Goal: Information Seeking & Learning: Learn about a topic

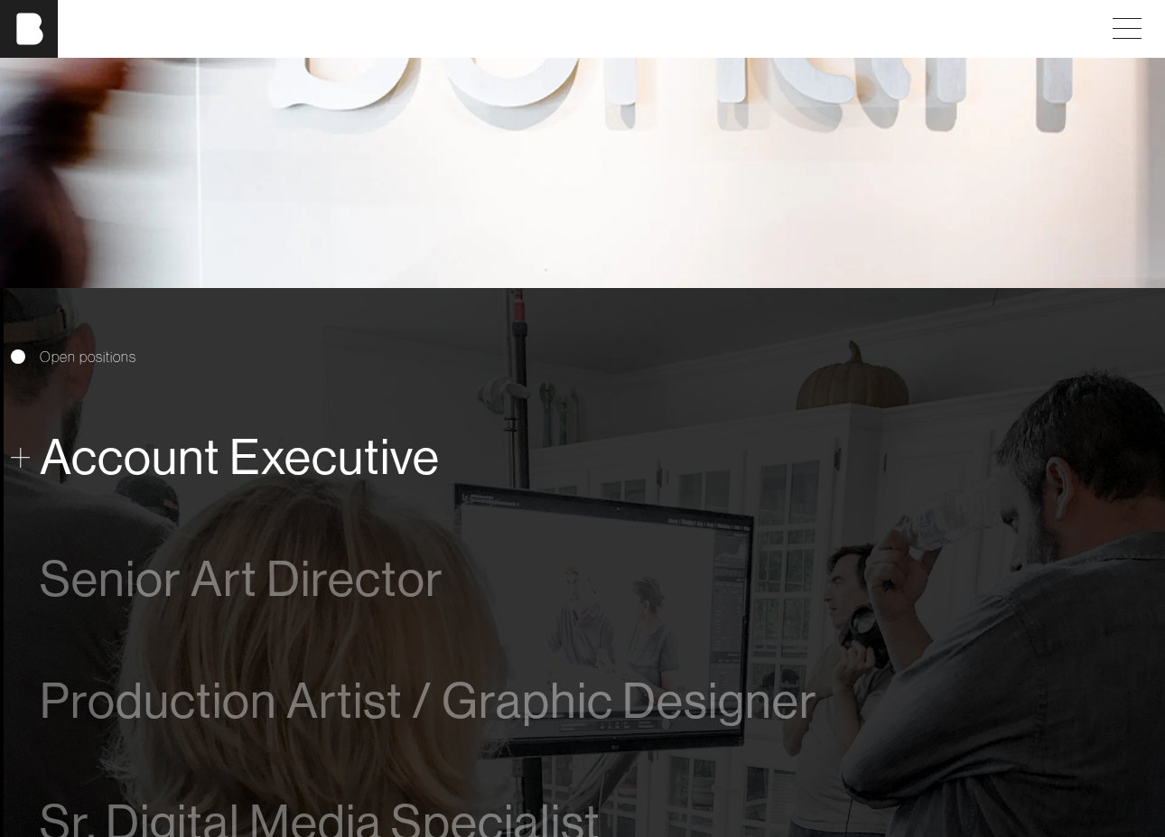
scroll to position [773, 0]
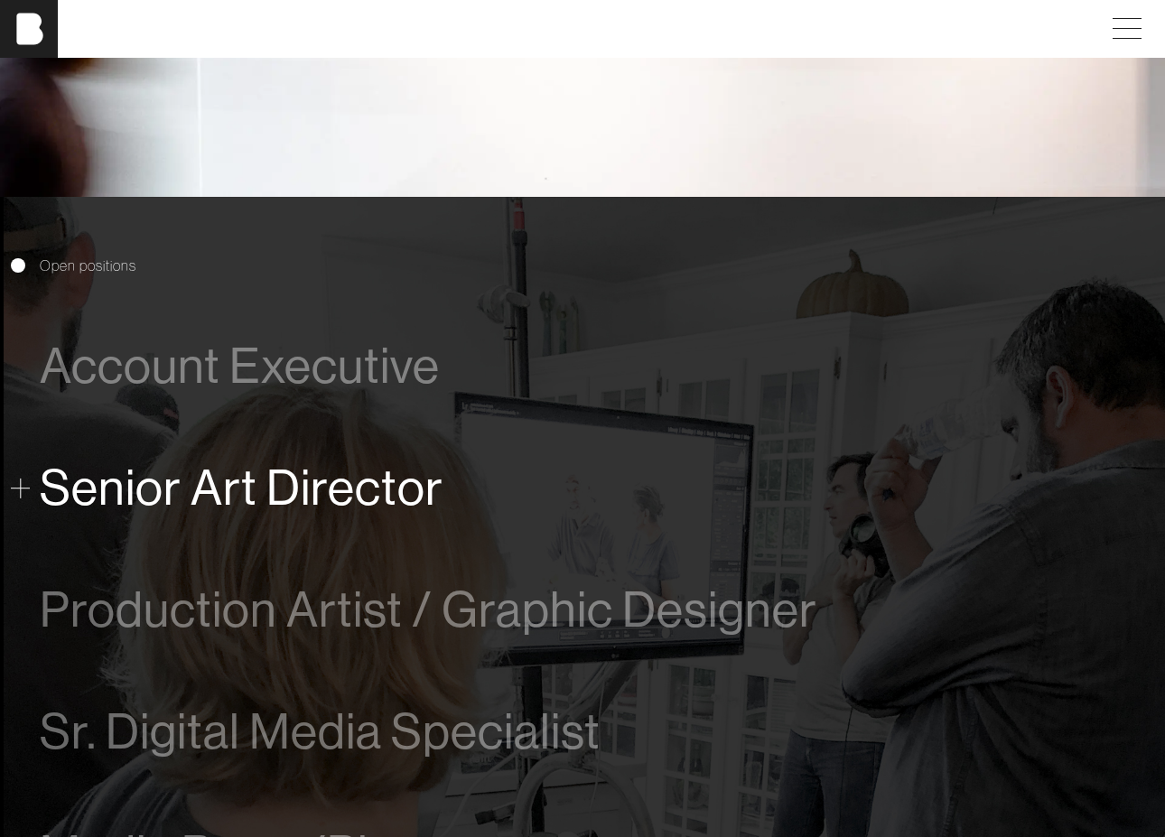
click at [272, 469] on span "Senior Art Director" at bounding box center [242, 487] width 404 height 55
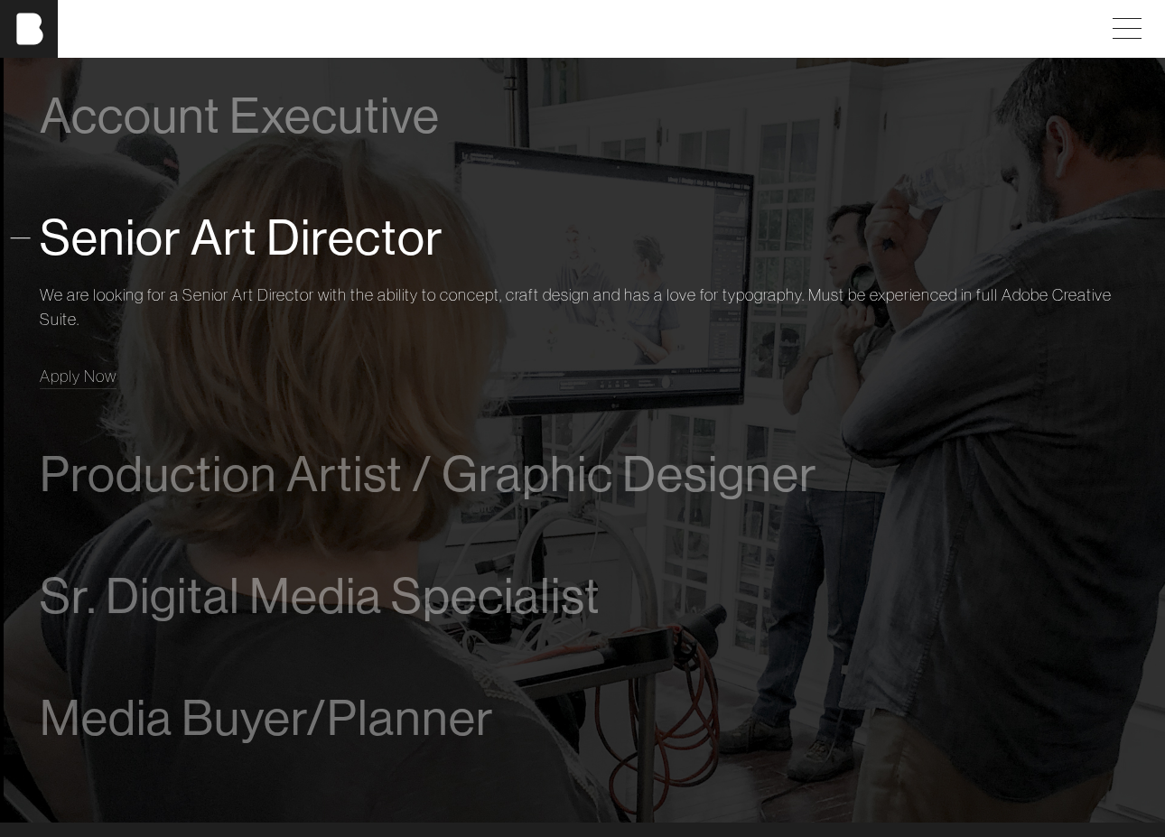
scroll to position [1106, 0]
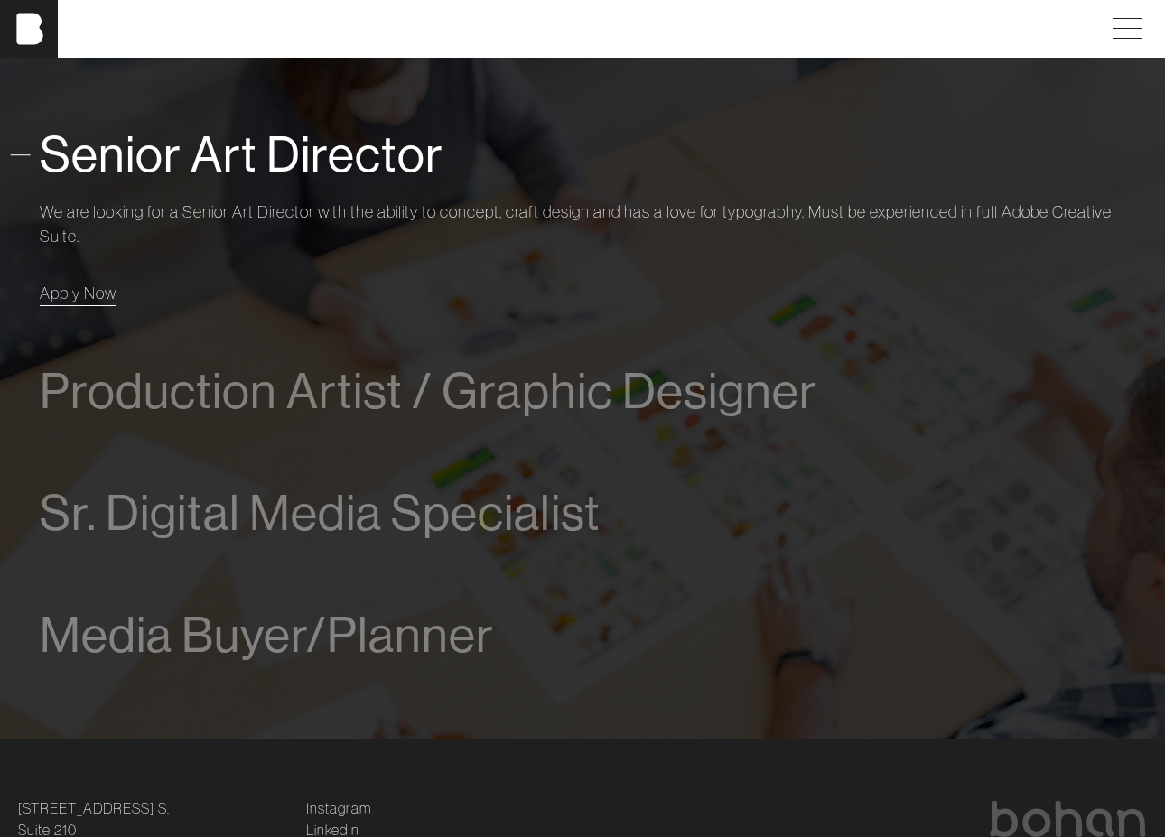
click at [83, 283] on span "Apply Now" at bounding box center [78, 293] width 77 height 21
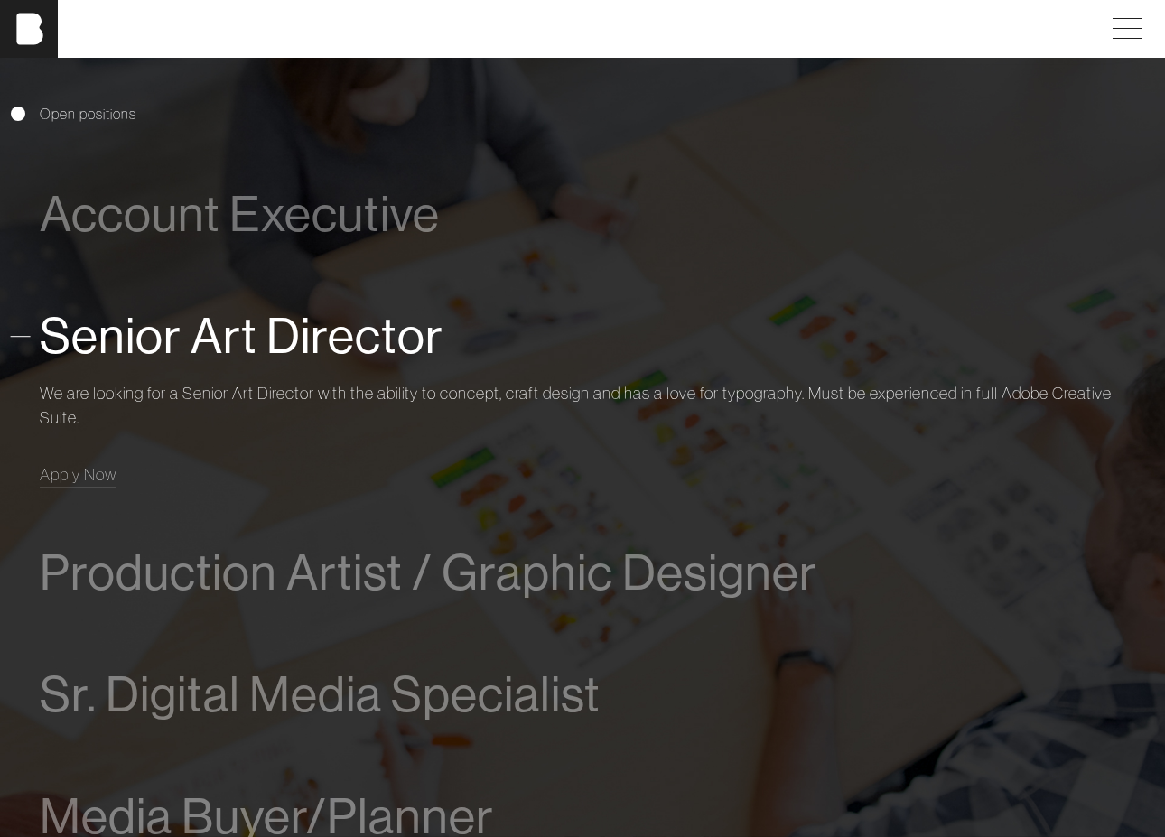
scroll to position [1028, 0]
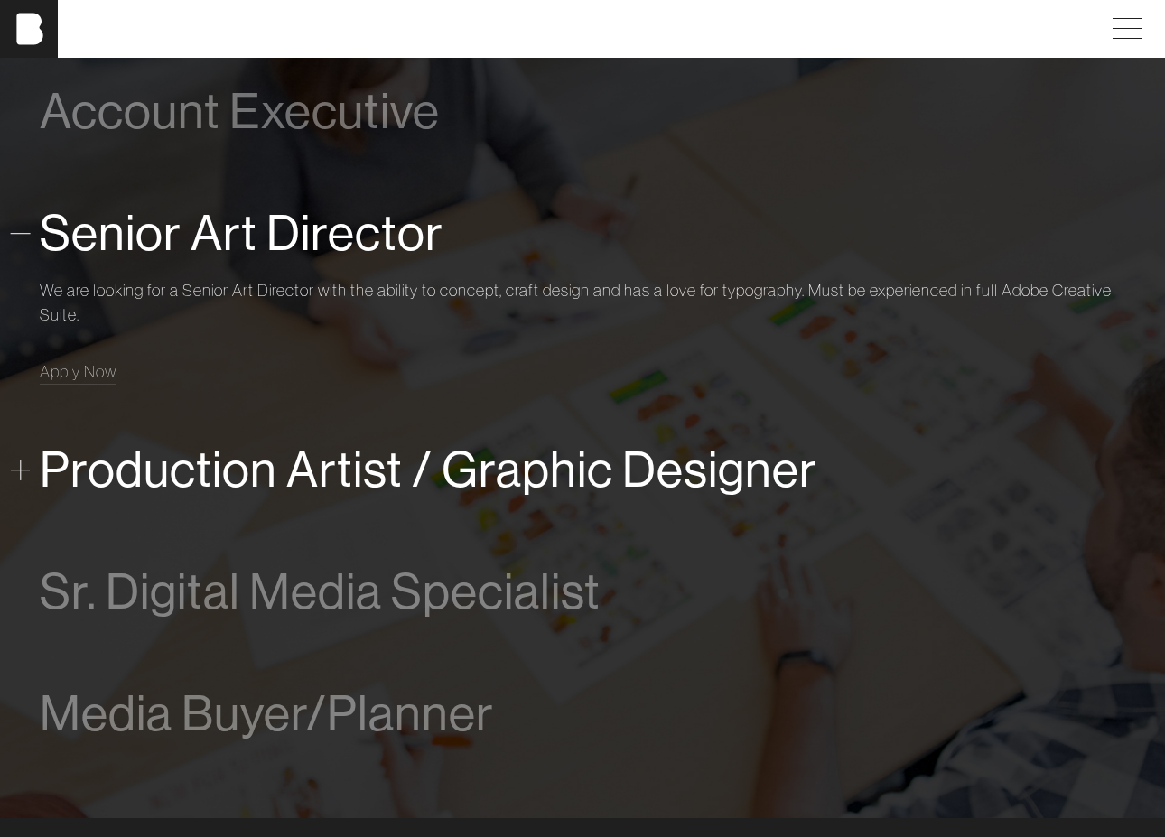
click at [514, 457] on span "Production Artist / Graphic Designer" at bounding box center [428, 469] width 777 height 55
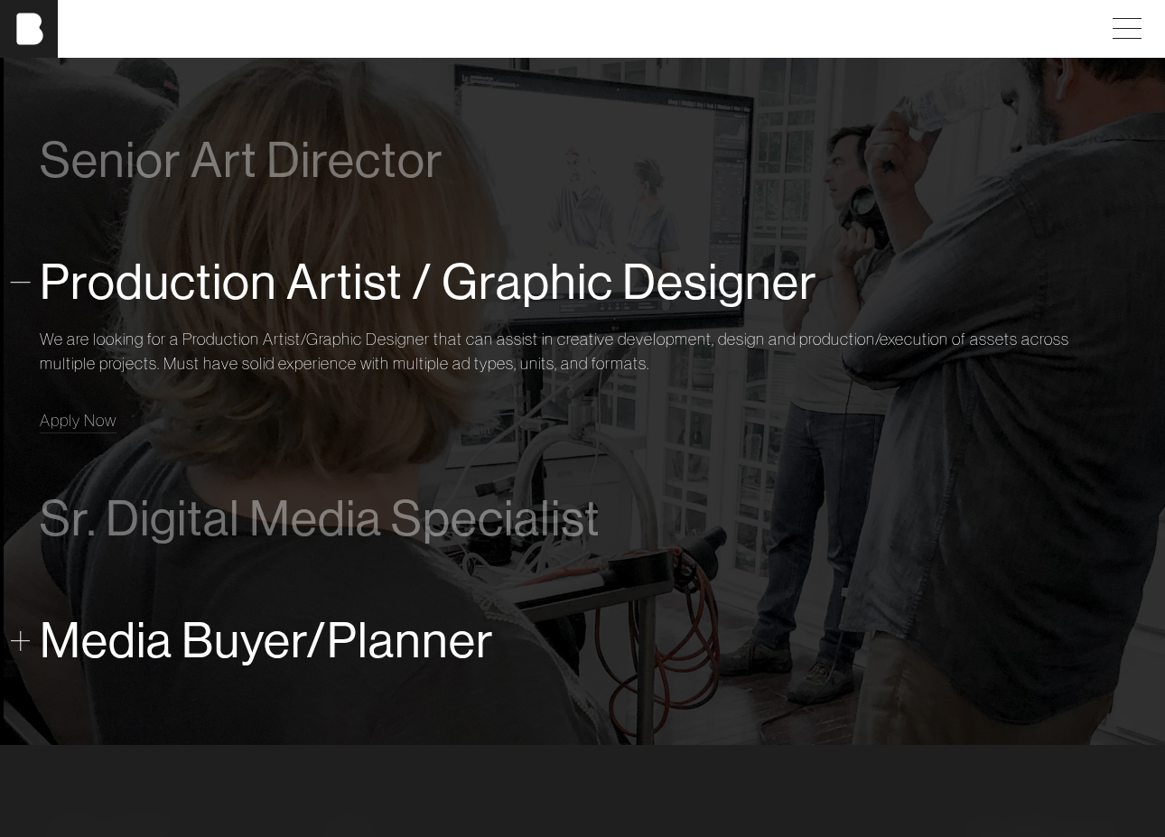
scroll to position [1062, 0]
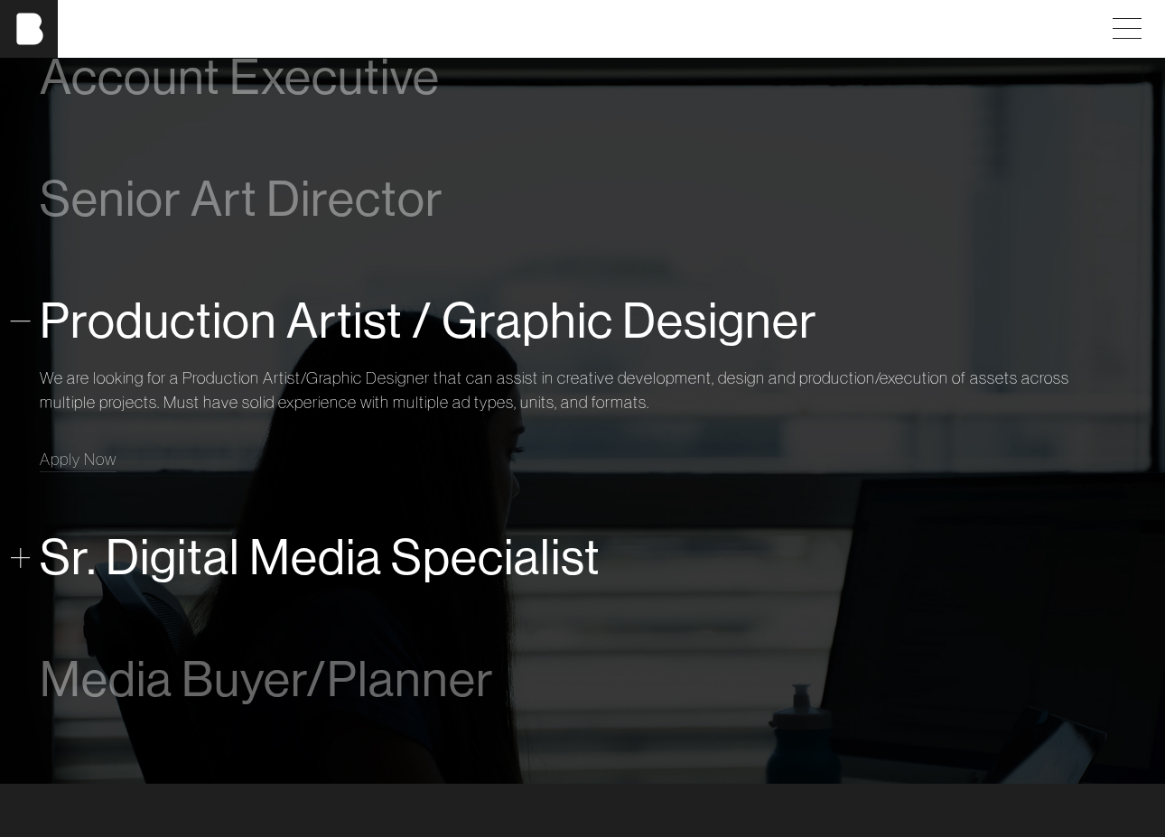
click at [337, 530] on span "Sr. Digital Media Specialist" at bounding box center [320, 557] width 561 height 55
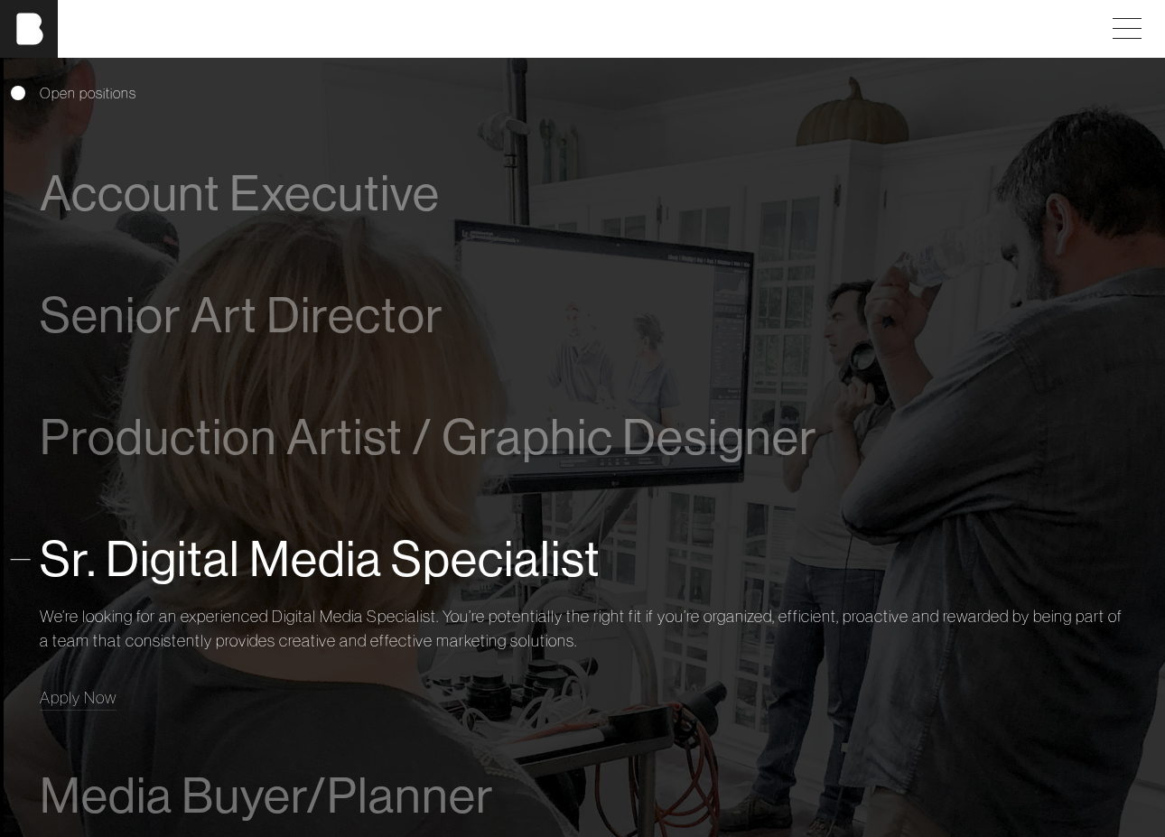
scroll to position [780, 0]
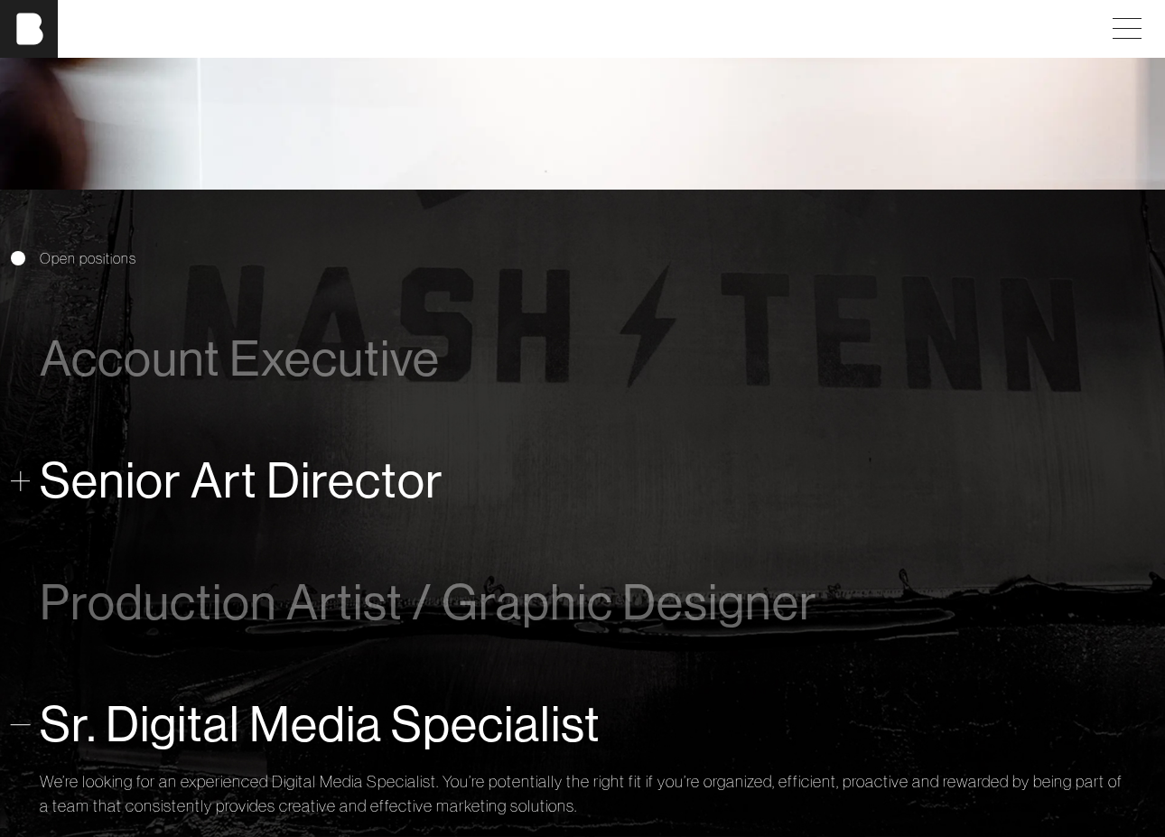
click at [307, 465] on span "Senior Art Director" at bounding box center [242, 480] width 404 height 55
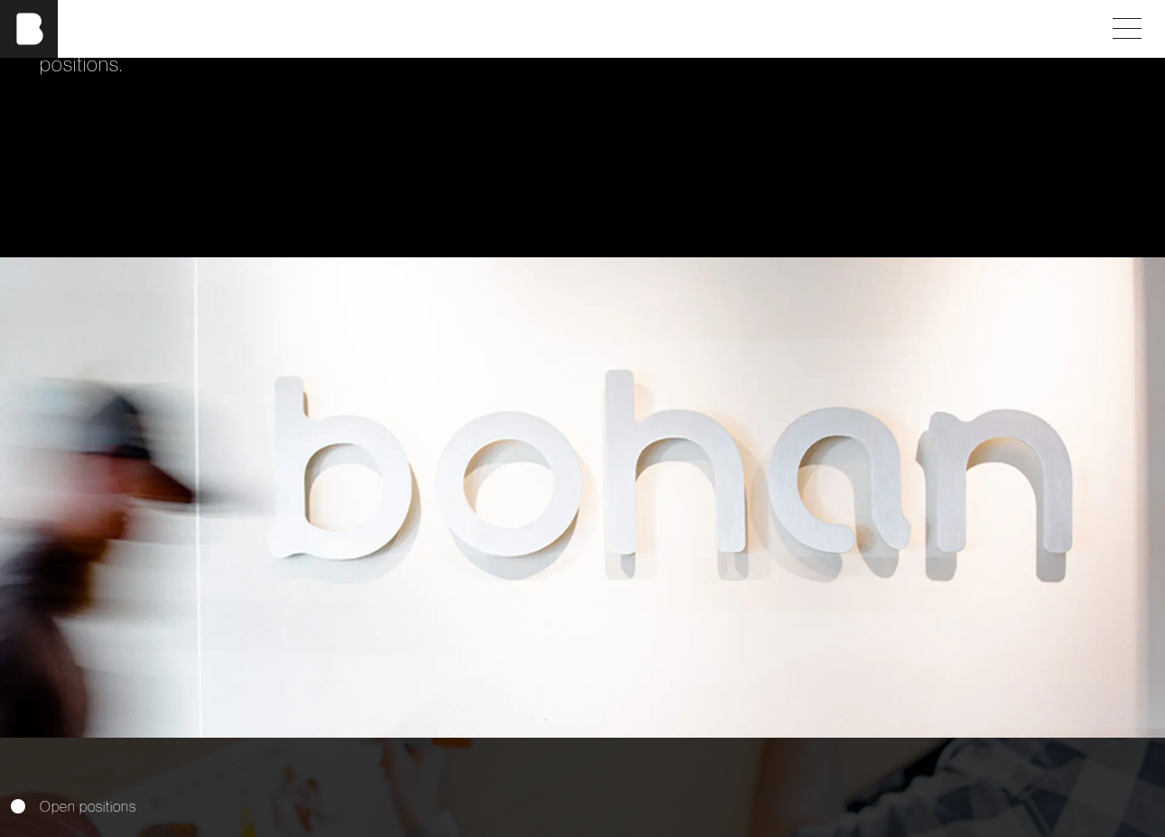
scroll to position [0, 0]
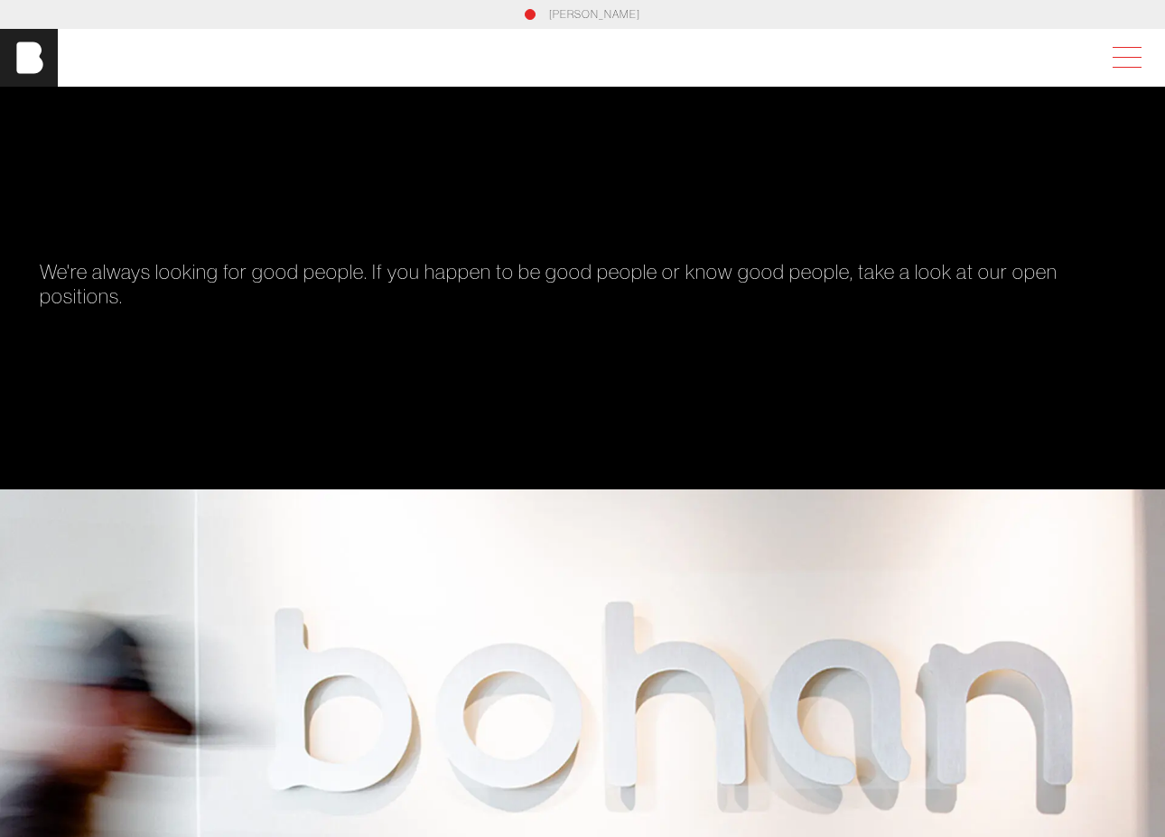
click at [1144, 54] on span at bounding box center [1123, 58] width 42 height 33
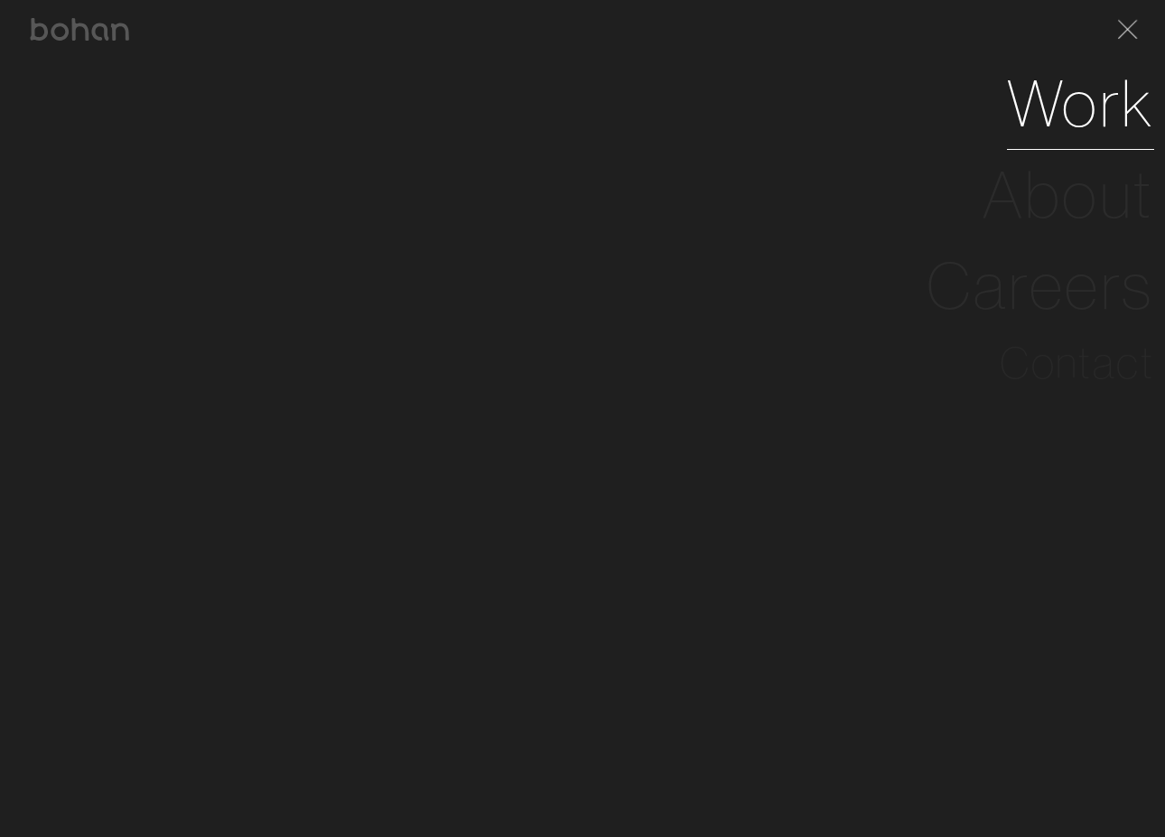
click at [1091, 126] on link "Work" at bounding box center [1080, 103] width 147 height 91
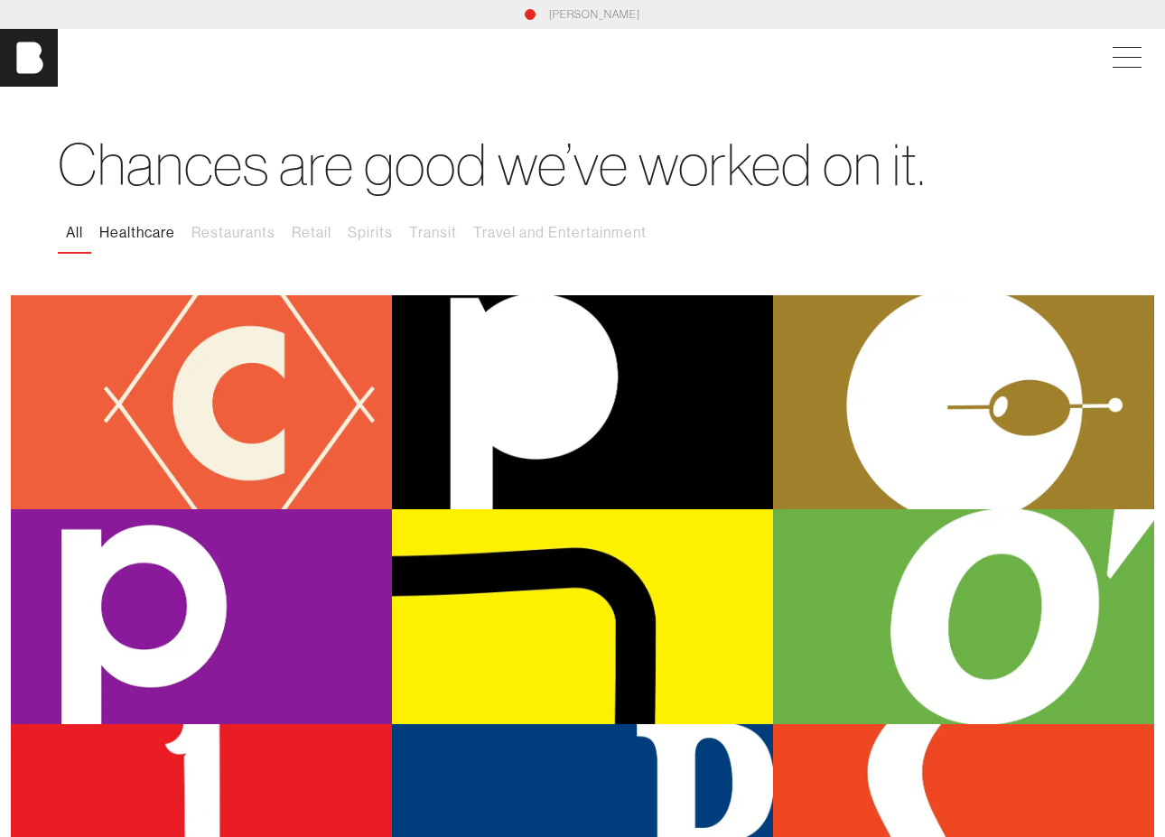
click at [131, 227] on button "Healthcare" at bounding box center [137, 233] width 92 height 38
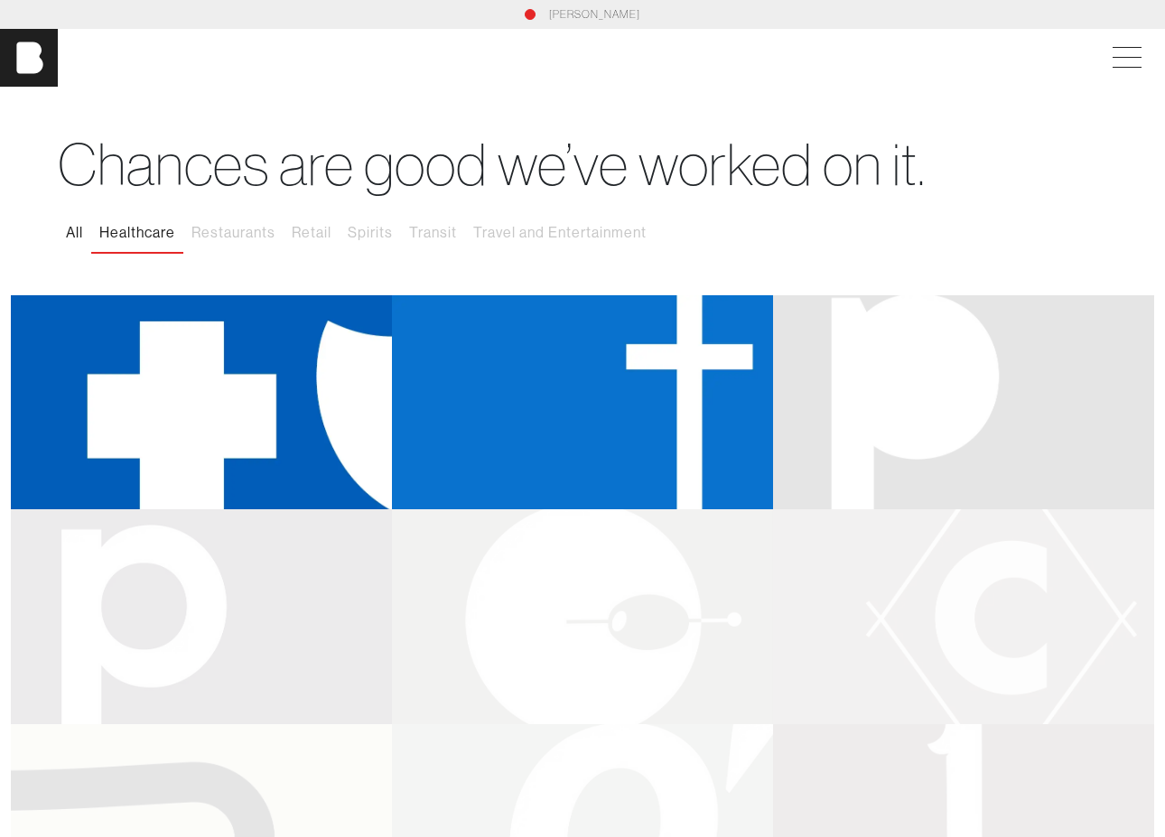
click at [75, 232] on button "All" at bounding box center [74, 233] width 33 height 38
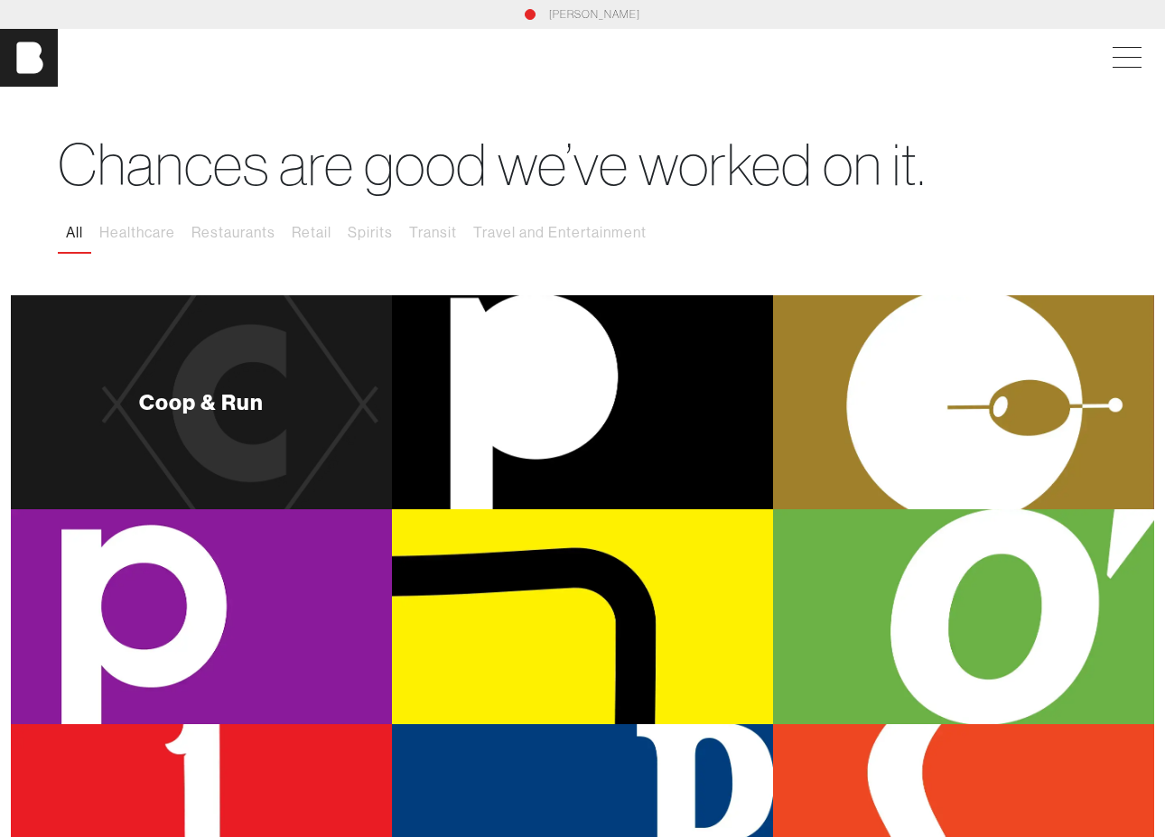
click at [302, 398] on div "Coop & Run" at bounding box center [201, 402] width 381 height 214
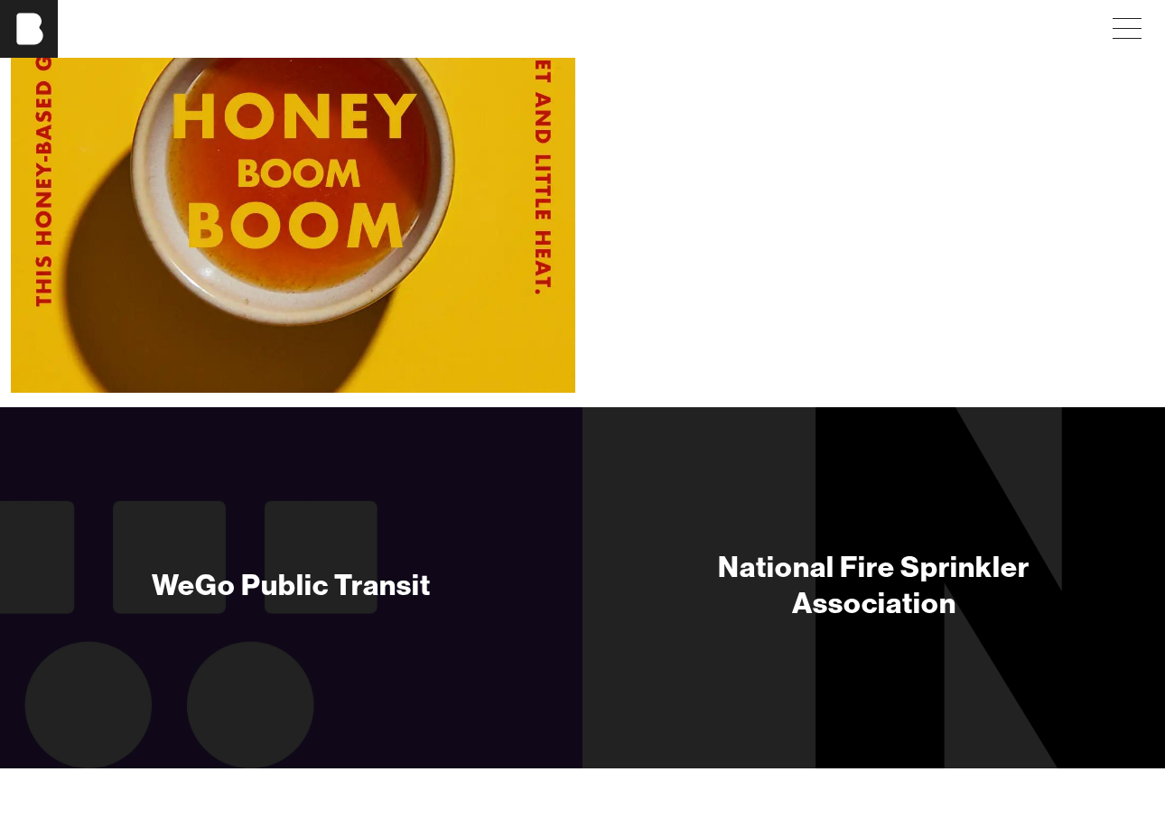
scroll to position [7023, 0]
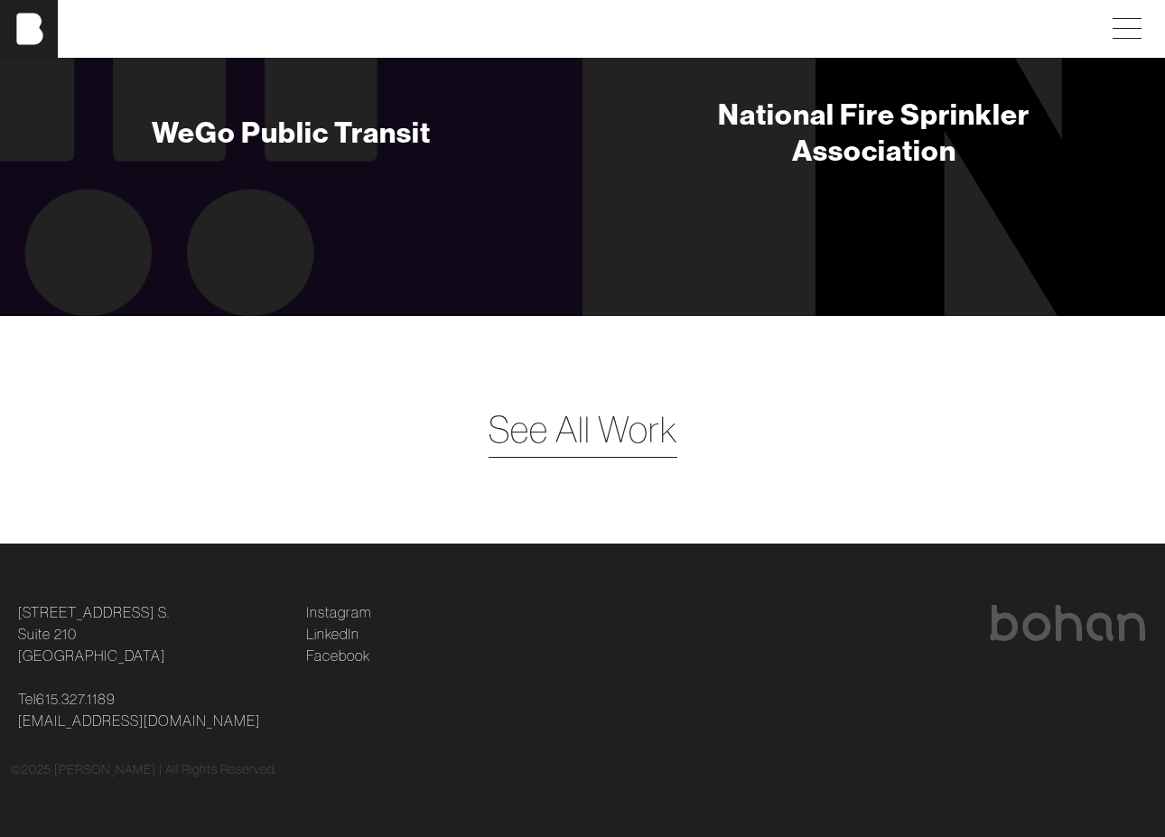
click at [612, 439] on span "See All Work" at bounding box center [582, 430] width 189 height 54
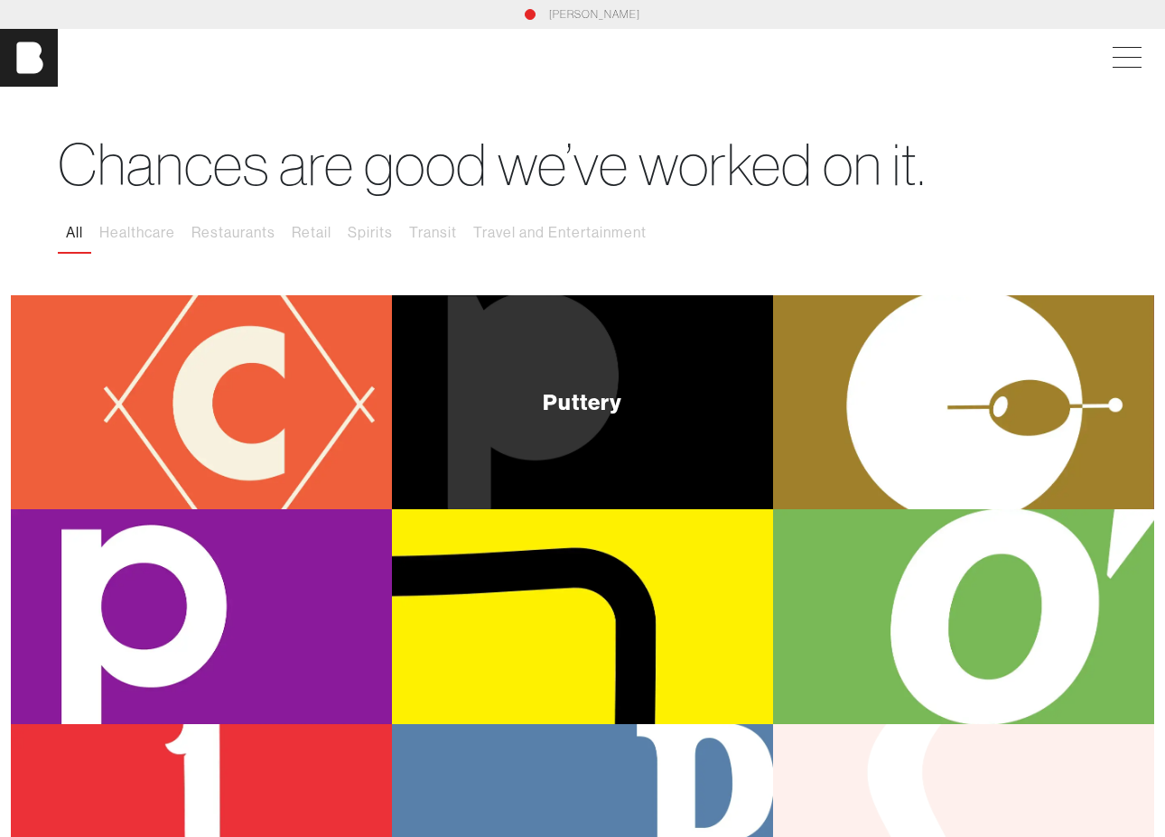
click at [572, 398] on div "Puttery" at bounding box center [582, 402] width 79 height 22
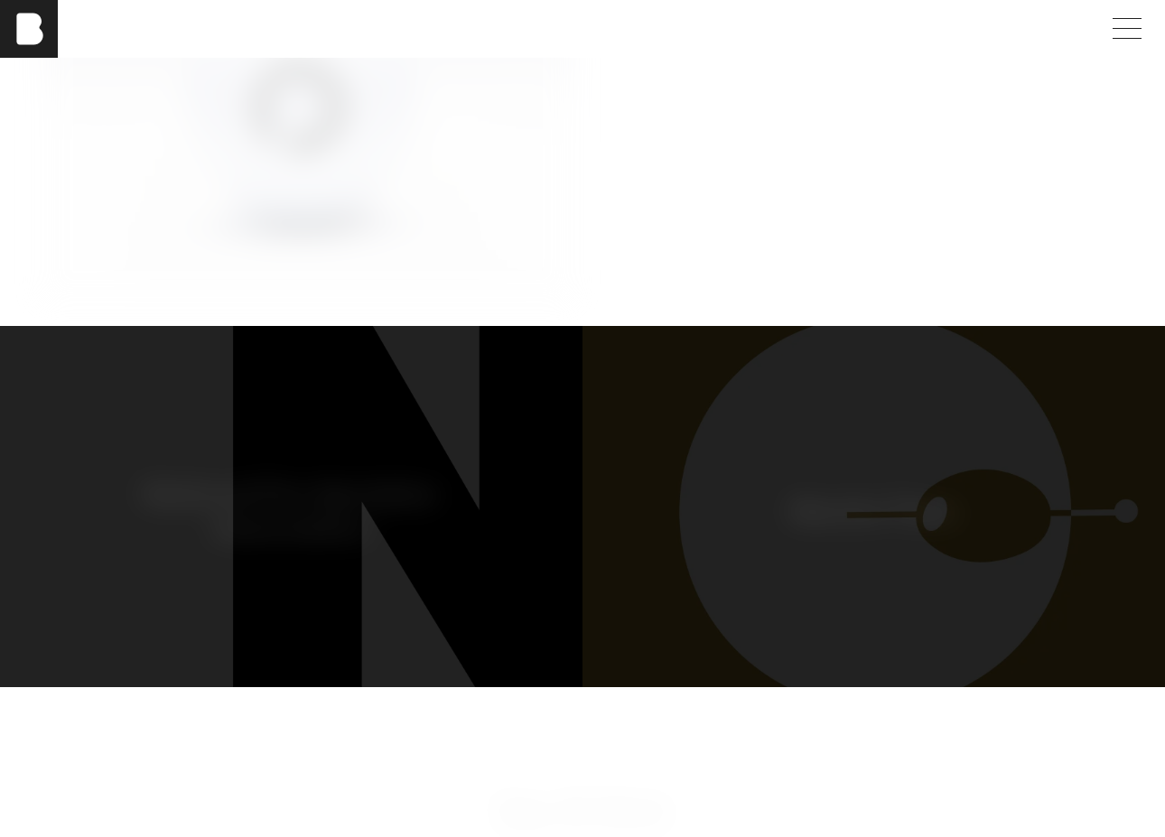
scroll to position [7423, 0]
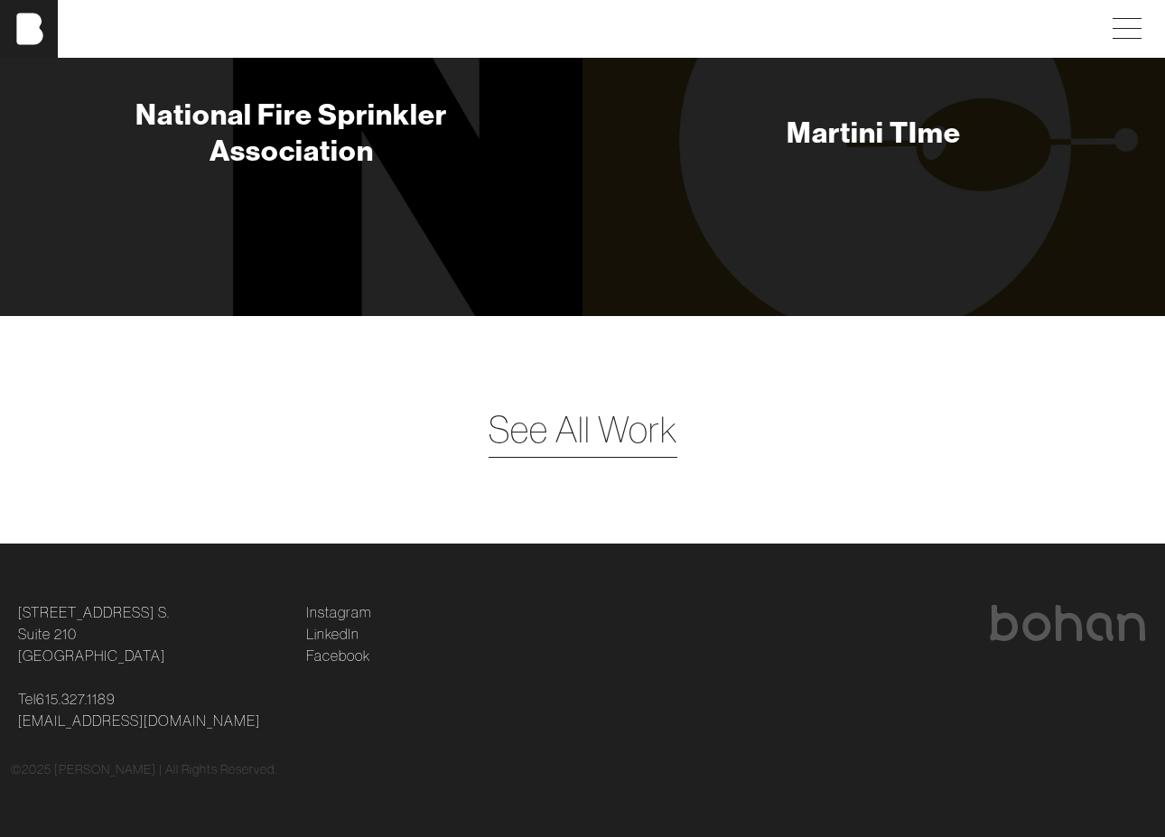
click at [606, 434] on span "See All Work" at bounding box center [582, 430] width 189 height 54
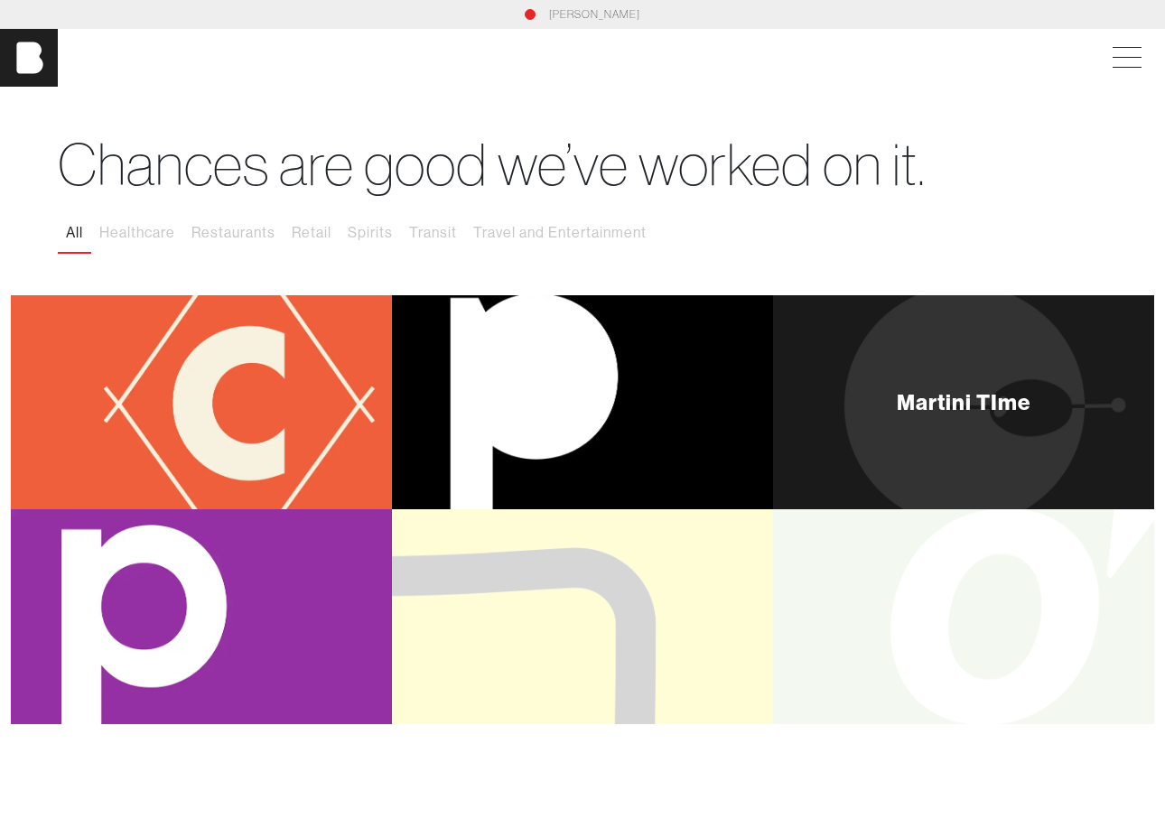
click at [867, 368] on div "Martini TIme" at bounding box center [963, 402] width 381 height 214
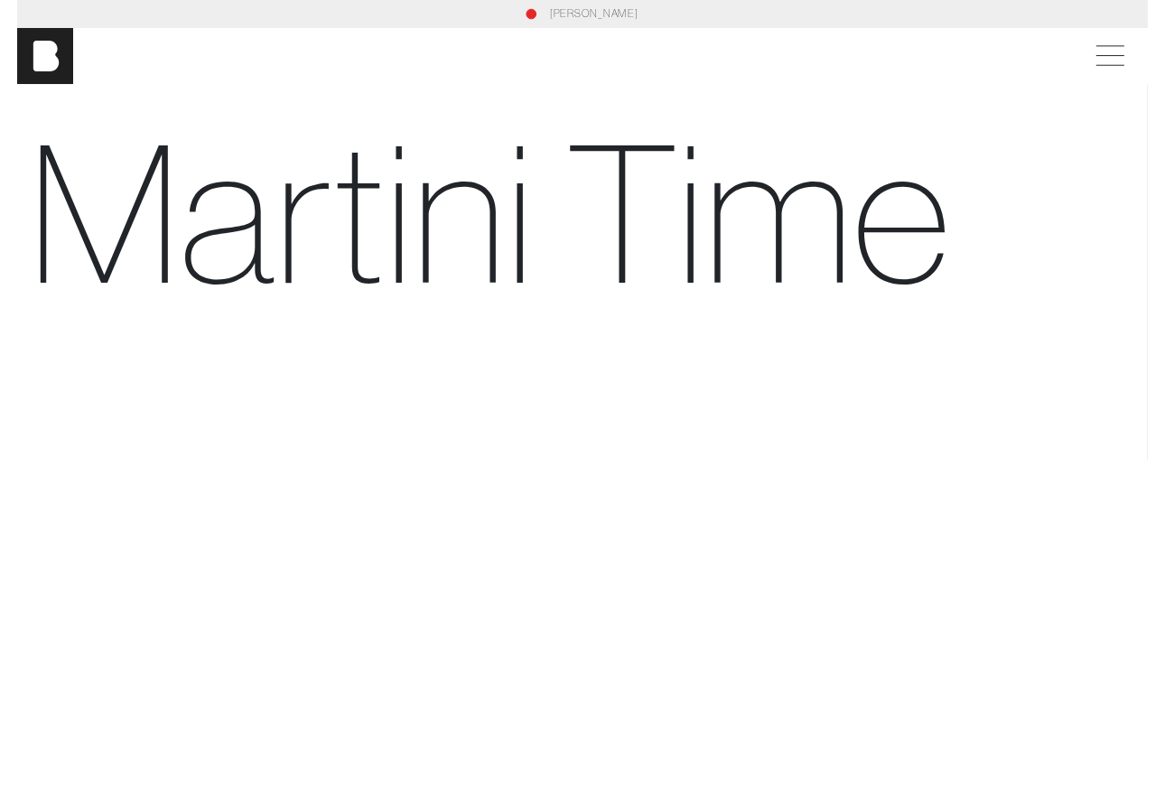
scroll to position [4, 0]
